Goal: Transaction & Acquisition: Purchase product/service

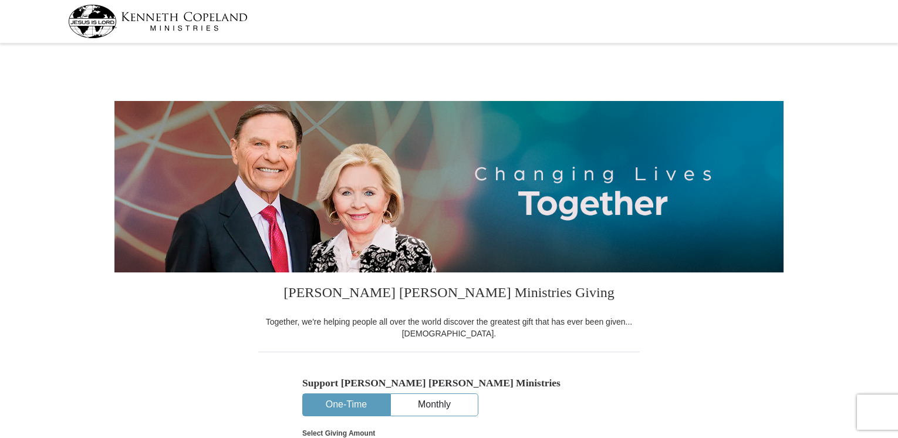
select select "MN"
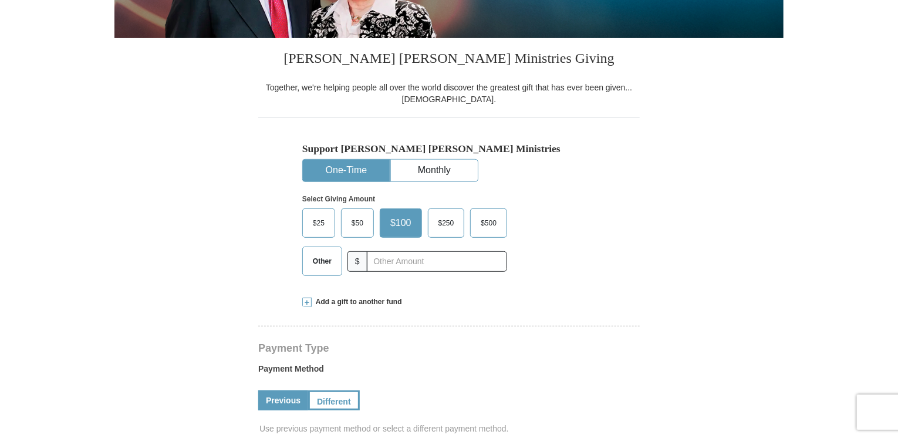
scroll to position [235, 0]
click at [321, 260] on span "Other" at bounding box center [322, 261] width 31 height 18
click at [0, 0] on input "Other" at bounding box center [0, 0] width 0 height 0
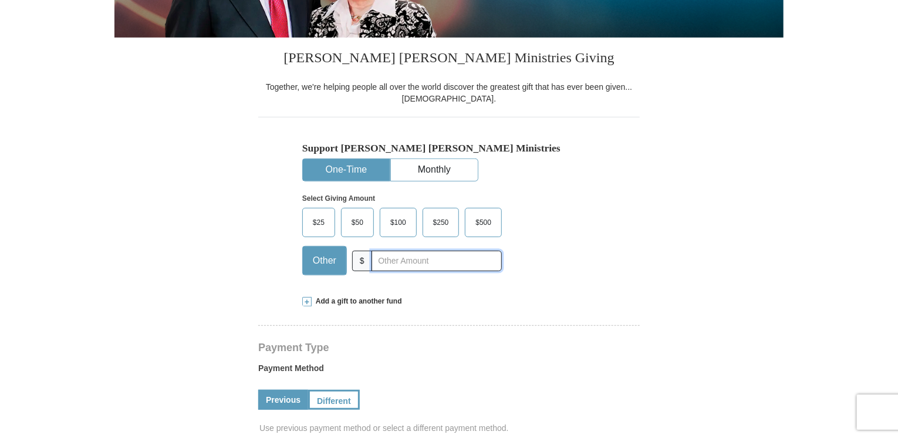
click at [389, 261] on input "text" at bounding box center [436, 261] width 130 height 21
type input "139"
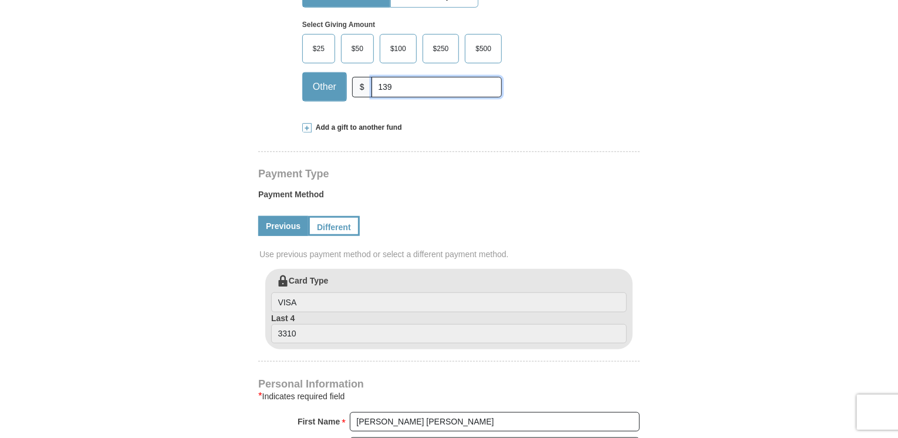
scroll to position [411, 0]
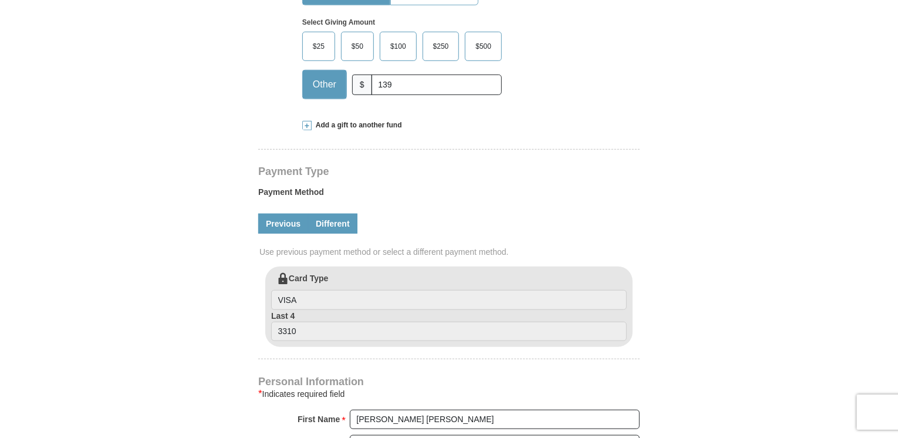
click at [343, 222] on link "Different" at bounding box center [332, 224] width 49 height 20
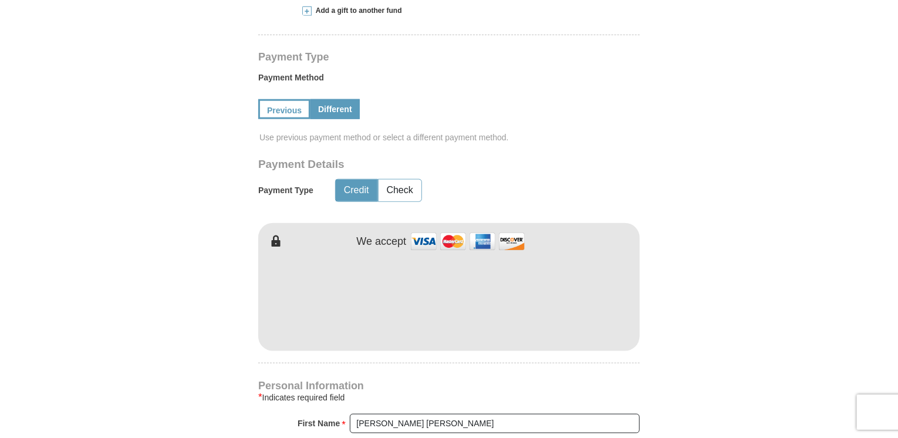
scroll to position [528, 0]
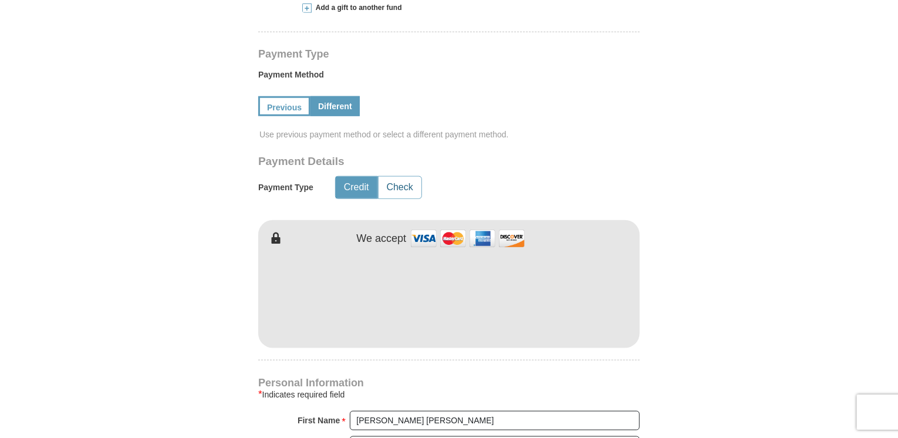
click at [404, 182] on button "Check" at bounding box center [399, 188] width 43 height 22
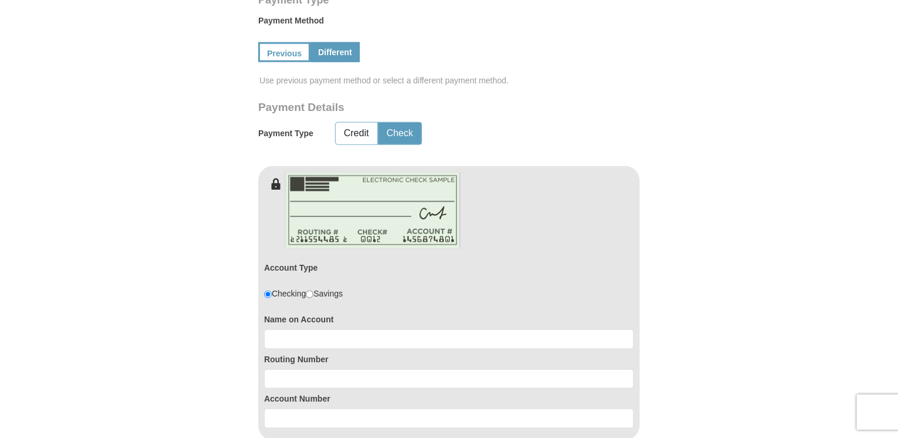
scroll to position [587, 0]
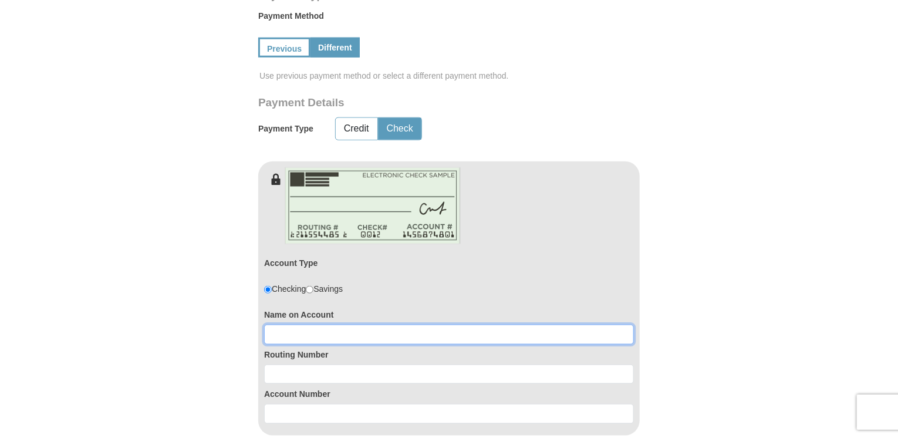
click at [276, 335] on input at bounding box center [449, 334] width 370 height 20
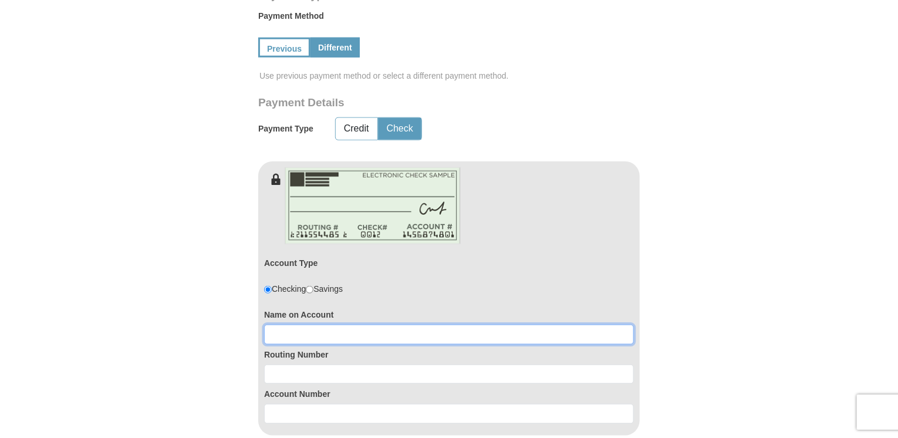
click at [274, 334] on input at bounding box center [449, 334] width 370 height 20
paste input "Mary A Smith"
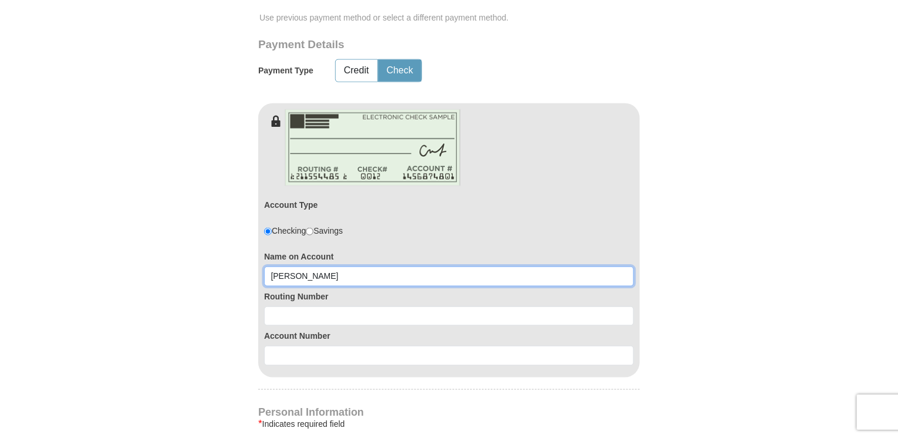
scroll to position [645, 0]
type input "Mary A Smith"
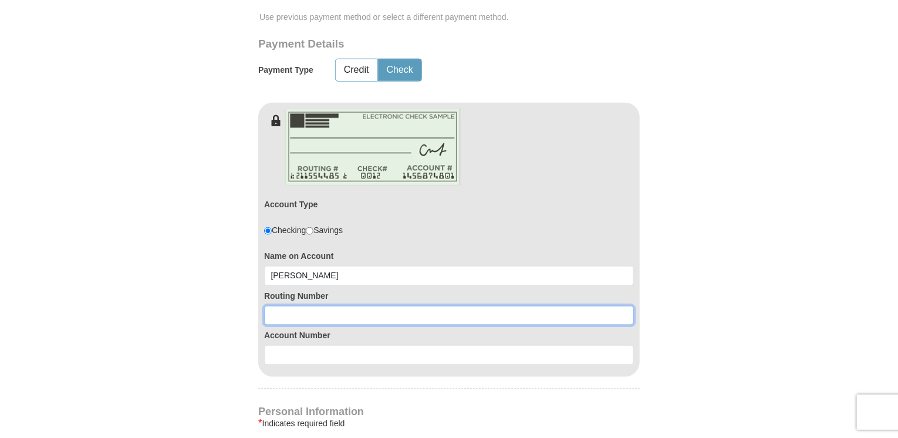
click at [278, 315] on input at bounding box center [449, 316] width 370 height 20
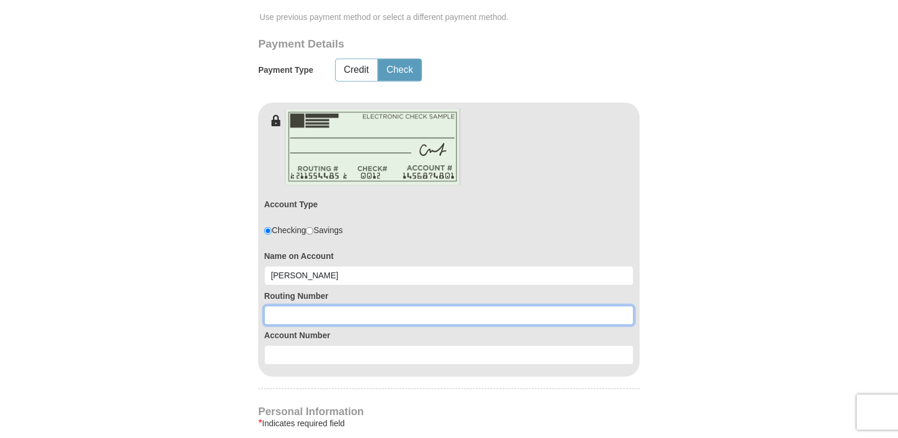
click at [291, 313] on input at bounding box center [449, 316] width 370 height 20
paste input "091914370"
type input "091914370"
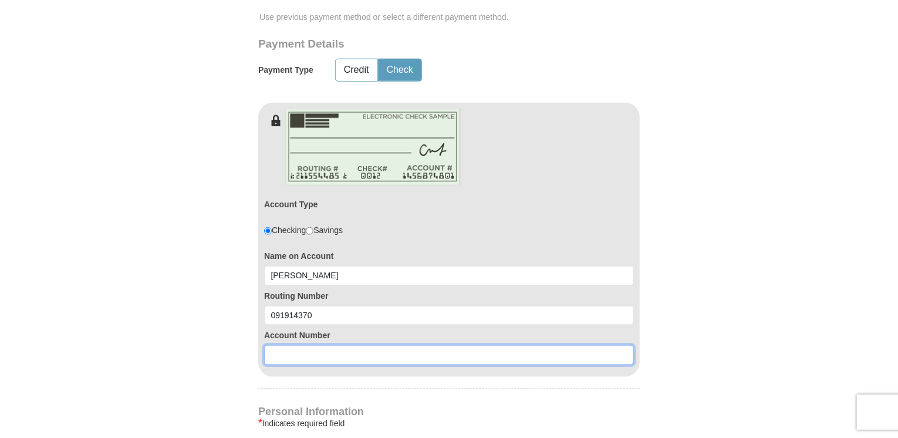
click at [279, 354] on input at bounding box center [449, 355] width 370 height 20
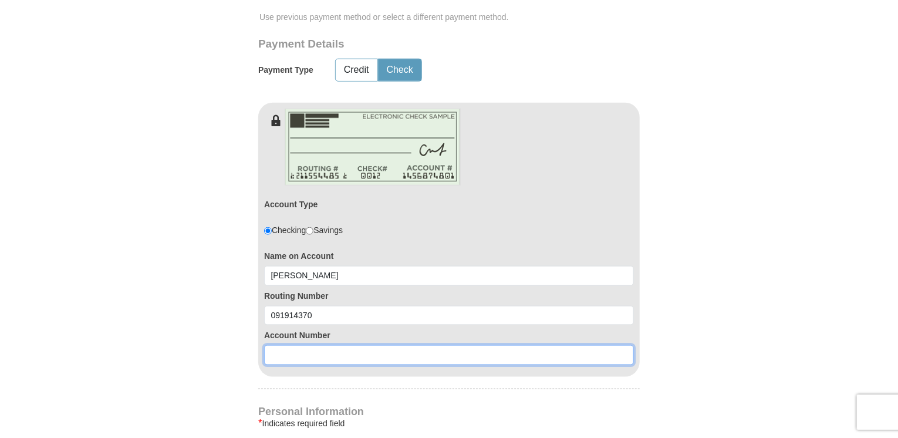
click at [275, 352] on input at bounding box center [449, 355] width 370 height 20
paste input "339784"
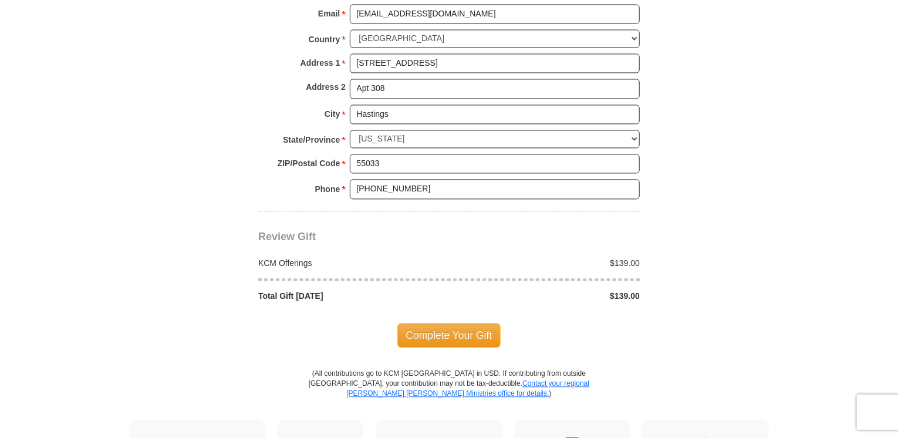
scroll to position [1173, 0]
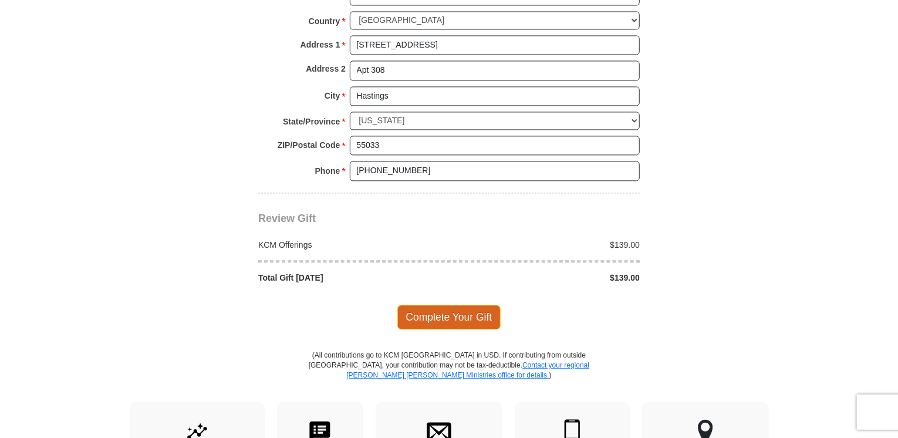
type input "339784"
click at [456, 310] on span "Complete Your Gift" at bounding box center [449, 317] width 104 height 25
